Goal: Unclear: Browse casually

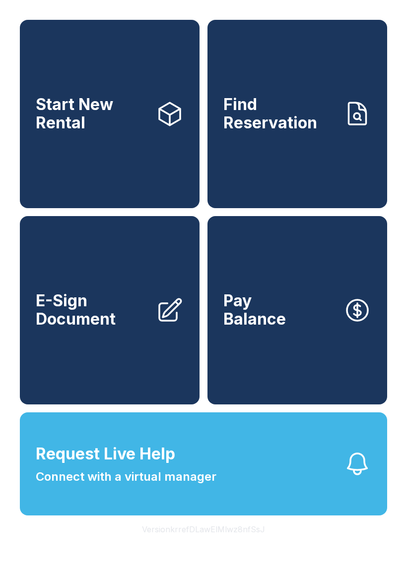
click at [211, 543] on button "Version krrefDLawElMlwz8nfSsJ" at bounding box center [203, 530] width 139 height 28
click at [204, 543] on button "Version krrefDLawElMlwz8nfSsJ" at bounding box center [203, 530] width 139 height 28
click at [206, 543] on button "Version krrefDLawElMlwz8nfSsJ" at bounding box center [203, 530] width 139 height 28
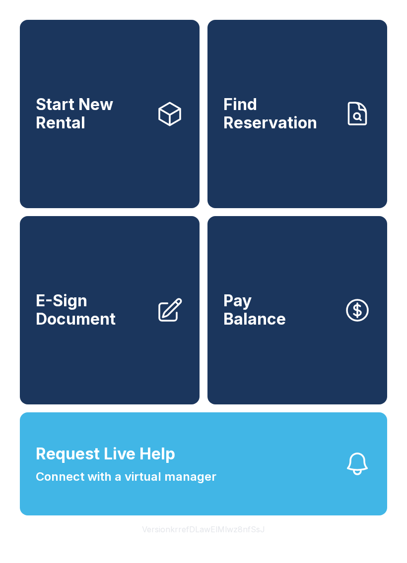
click at [206, 543] on button "Version krrefDLawElMlwz8nfSsJ" at bounding box center [203, 530] width 139 height 28
click at [200, 543] on button "Version krrefDLawElMlwz8nfSsJ" at bounding box center [203, 530] width 139 height 28
click at [202, 543] on button "Version krrefDLawElMlwz8nfSsJ" at bounding box center [203, 530] width 139 height 28
click at [203, 543] on button "Version krrefDLawElMlwz8nfSsJ" at bounding box center [203, 530] width 139 height 28
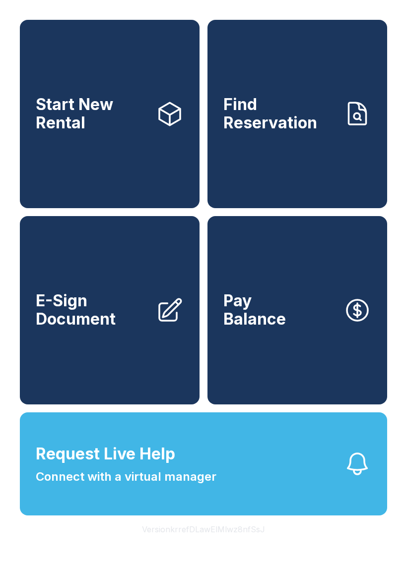
click at [203, 543] on button "Version krrefDLawElMlwz8nfSsJ" at bounding box center [203, 530] width 139 height 28
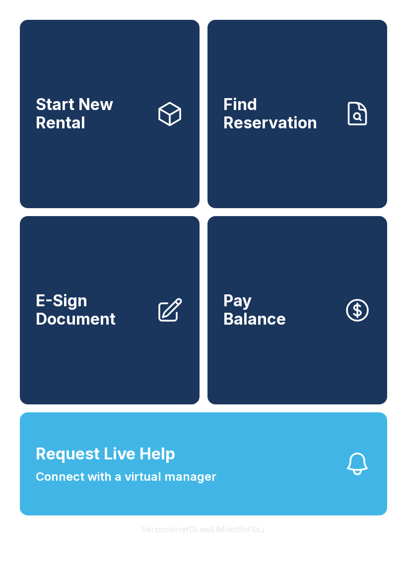
click at [202, 543] on button "Version krrefDLawElMlwz8nfSsJ" at bounding box center [203, 530] width 139 height 28
click at [198, 543] on button "Version krrefDLawElMlwz8nfSsJ" at bounding box center [203, 530] width 139 height 28
click at [200, 543] on button "Version krrefDLawElMlwz8nfSsJ" at bounding box center [203, 530] width 139 height 28
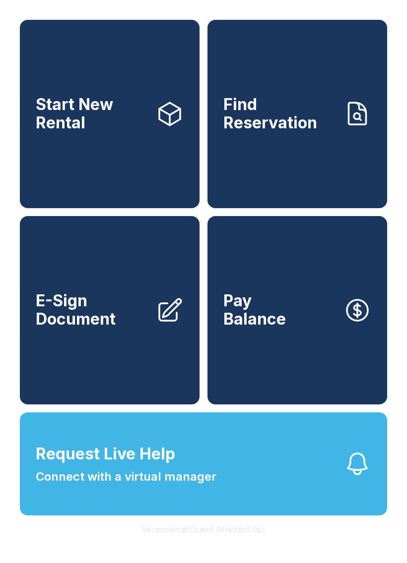
click at [198, 543] on button "Version krrefDLawElMlwz8nfSsJ" at bounding box center [203, 530] width 139 height 28
click at [199, 543] on button "Version krrefDLawElMlwz8nfSsJ" at bounding box center [203, 530] width 139 height 28
click at [200, 543] on button "Version krrefDLawElMlwz8nfSsJ" at bounding box center [203, 530] width 139 height 28
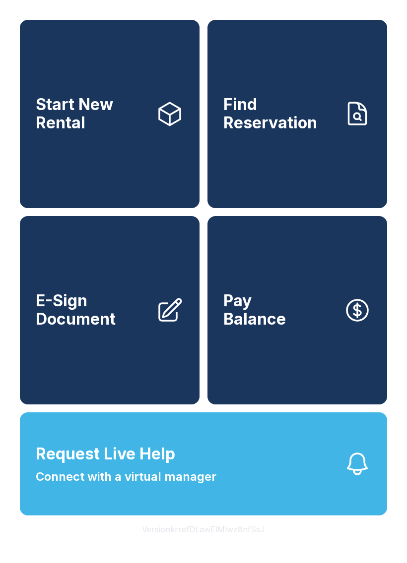
click at [193, 543] on button "Version krrefDLawElMlwz8nfSsJ" at bounding box center [203, 530] width 139 height 28
click at [200, 543] on button "Version krrefDLawElMlwz8nfSsJ" at bounding box center [203, 530] width 139 height 28
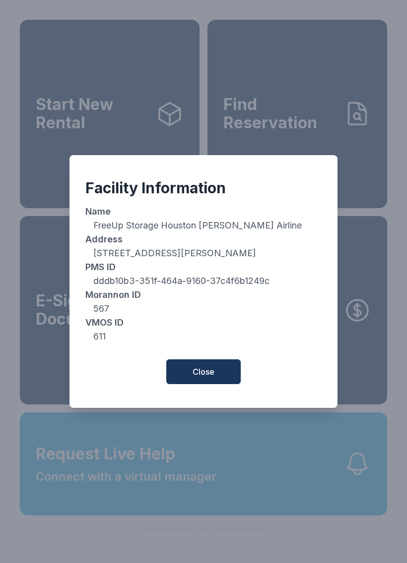
click at [189, 380] on button "Close" at bounding box center [203, 371] width 74 height 25
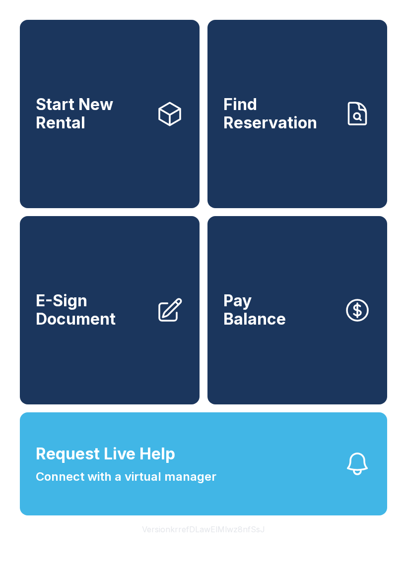
click at [180, 543] on button "Version krrefDLawElMlwz8nfSsJ" at bounding box center [203, 530] width 139 height 28
click at [189, 543] on button "Version krrefDLawElMlwz8nfSsJ" at bounding box center [203, 530] width 139 height 28
click at [188, 543] on button "Version krrefDLawElMlwz8nfSsJ" at bounding box center [203, 530] width 139 height 28
click at [186, 543] on button "Version krrefDLawElMlwz8nfSsJ" at bounding box center [203, 530] width 139 height 28
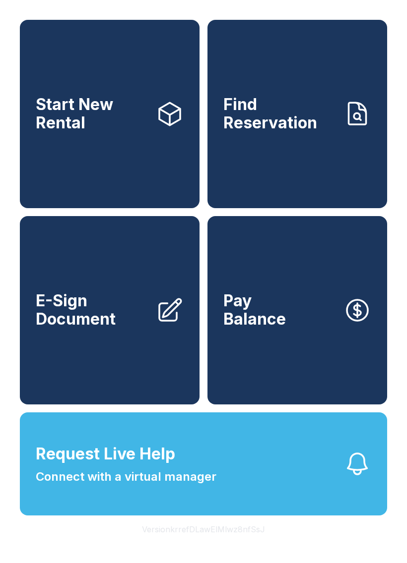
click at [186, 543] on button "Version krrefDLawElMlwz8nfSsJ" at bounding box center [203, 530] width 139 height 28
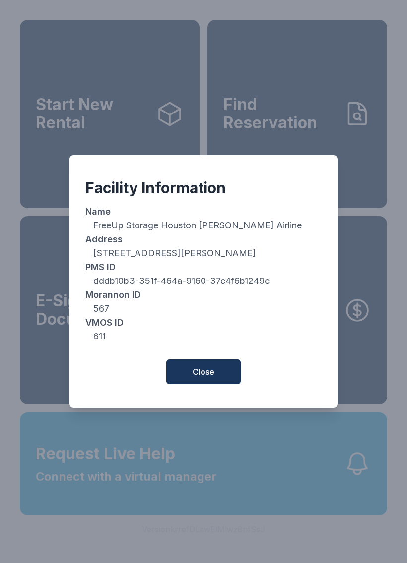
click at [210, 377] on span "Close" at bounding box center [203, 372] width 22 height 12
